Goal: Information Seeking & Learning: Learn about a topic

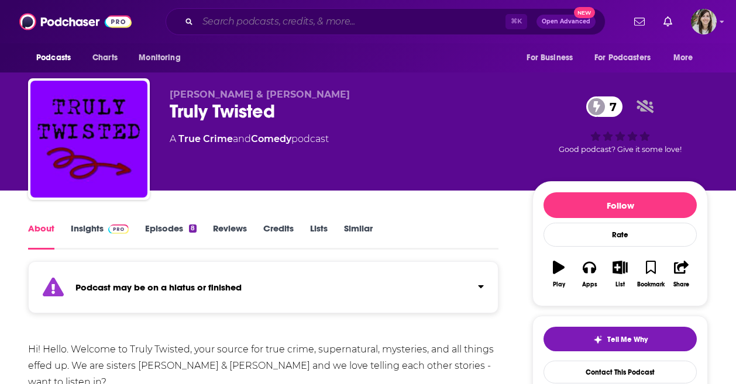
click at [253, 16] on input "Search podcasts, credits, & more..." at bounding box center [352, 21] width 308 height 19
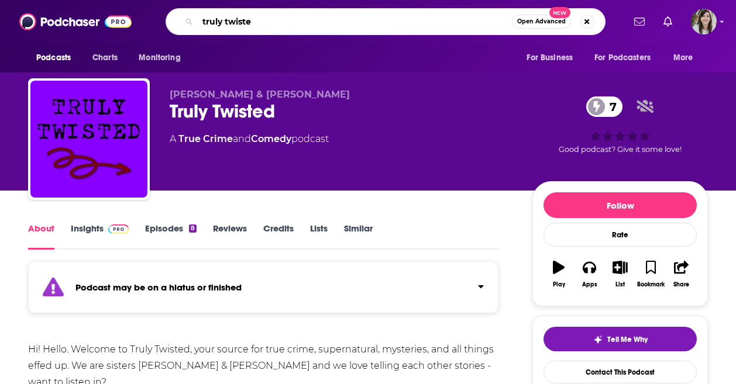
type input "truly twisted"
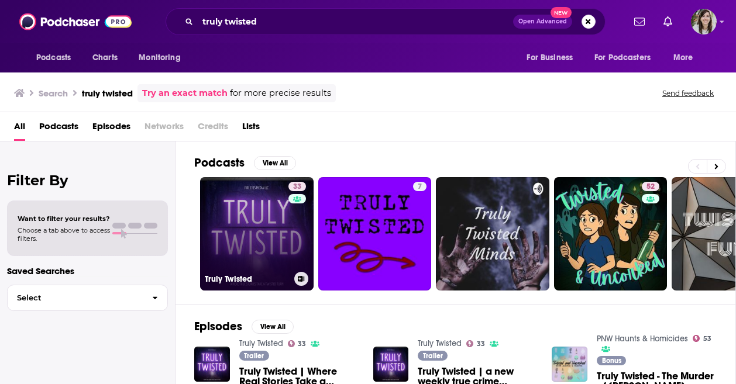
click at [273, 225] on link "33 Truly Twisted" at bounding box center [256, 233] width 113 height 113
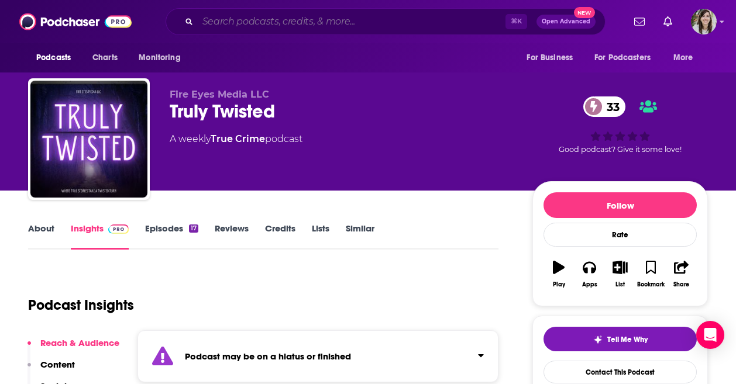
click at [268, 25] on input "Search podcasts, credits, & more..." at bounding box center [352, 21] width 308 height 19
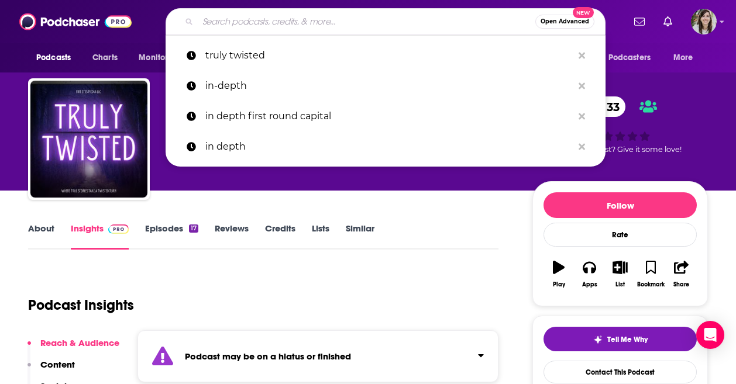
type input "w"
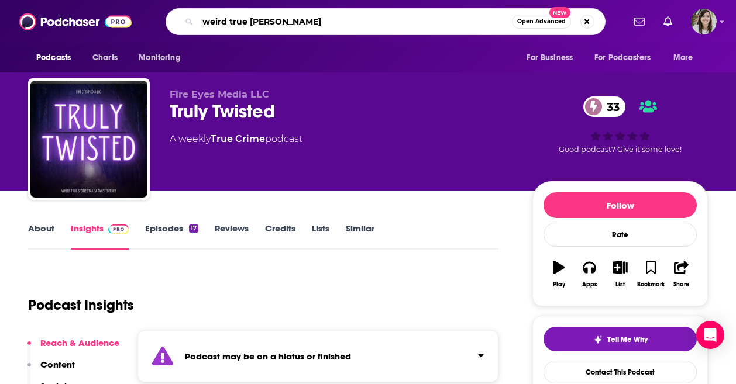
type input "weird true crime"
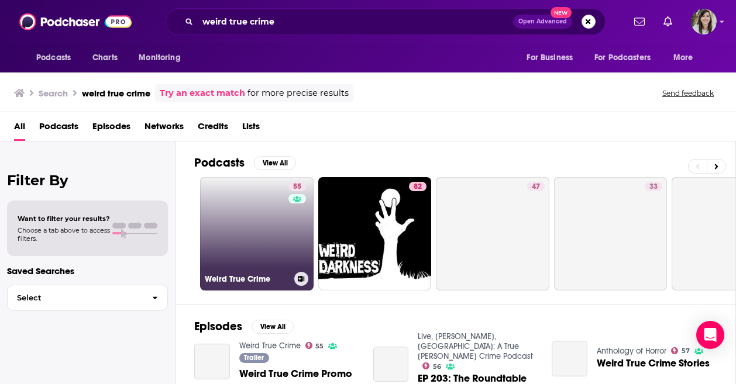
click at [268, 213] on link "55 Weird True Crime" at bounding box center [256, 233] width 113 height 113
